Goal: Transaction & Acquisition: Obtain resource

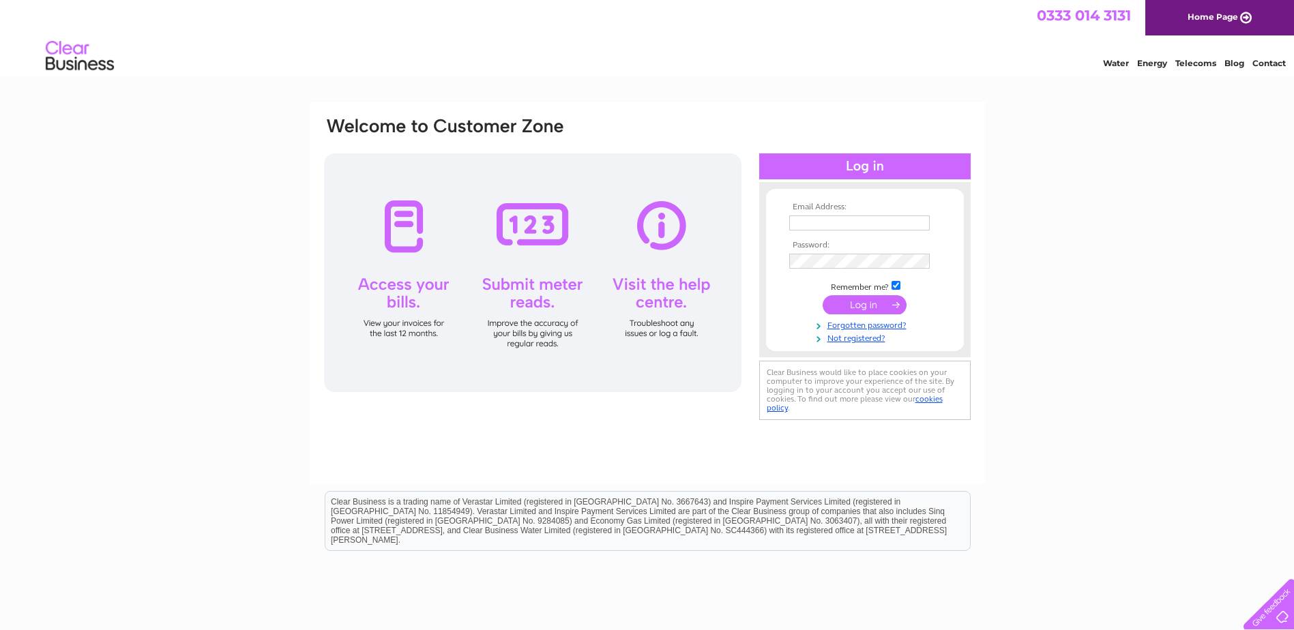
type input "[EMAIL_ADDRESS][DOMAIN_NAME]"
click at [859, 305] on input "submit" at bounding box center [864, 304] width 84 height 19
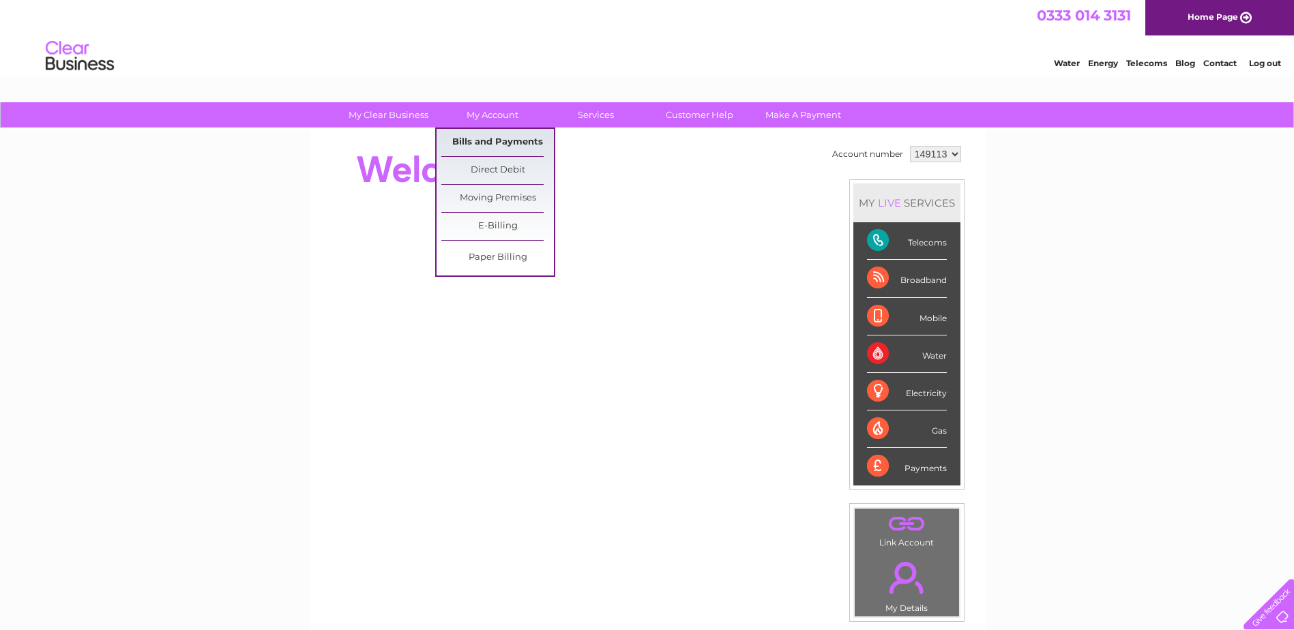
click at [489, 142] on link "Bills and Payments" at bounding box center [497, 142] width 113 height 27
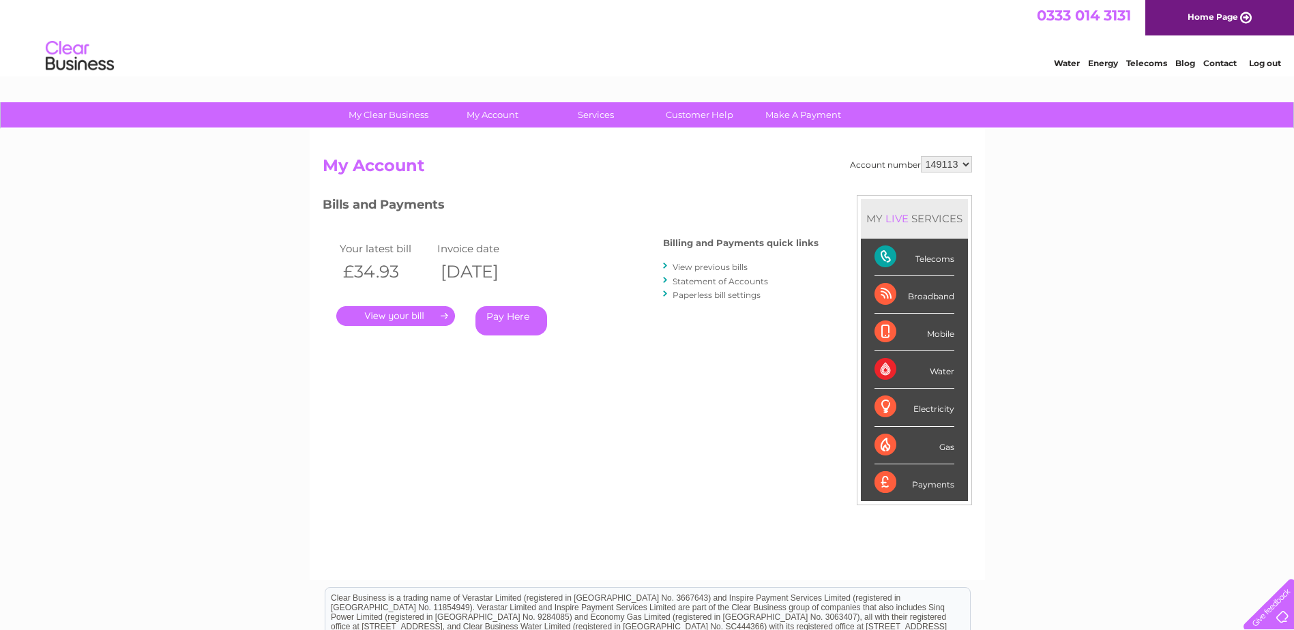
click at [395, 317] on link "." at bounding box center [395, 316] width 119 height 20
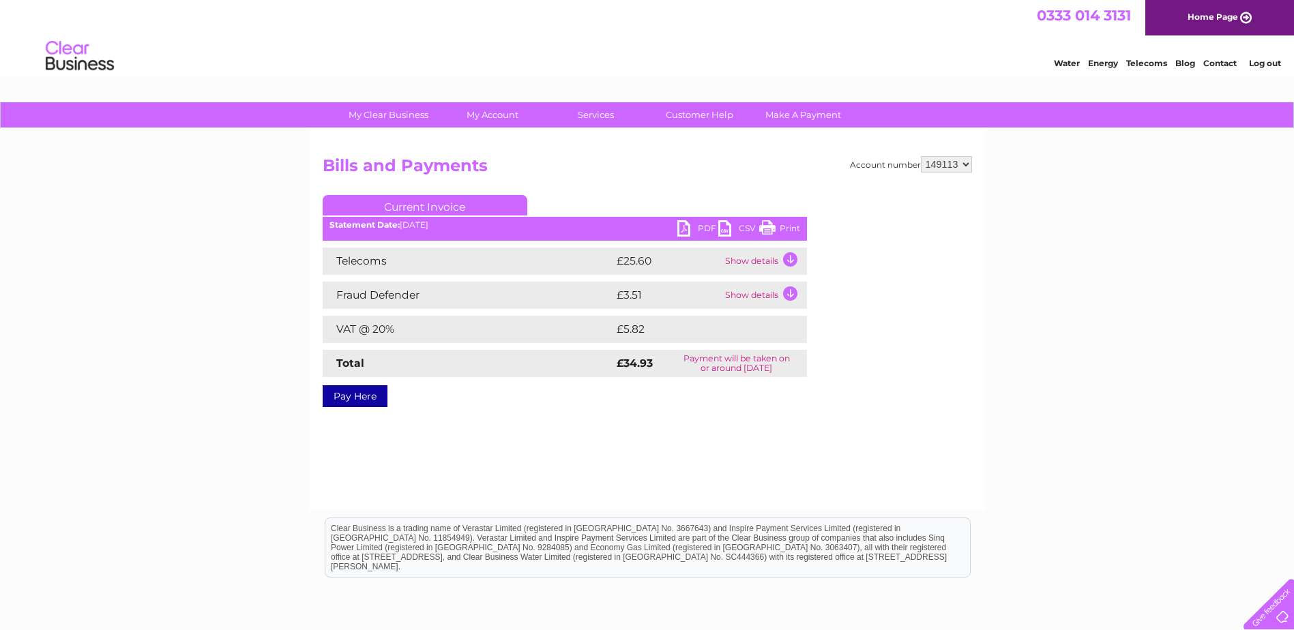
click at [687, 222] on link "PDF" at bounding box center [697, 230] width 41 height 20
click at [685, 222] on link "PDF" at bounding box center [697, 230] width 41 height 20
